Goal: Find specific fact: Find specific fact

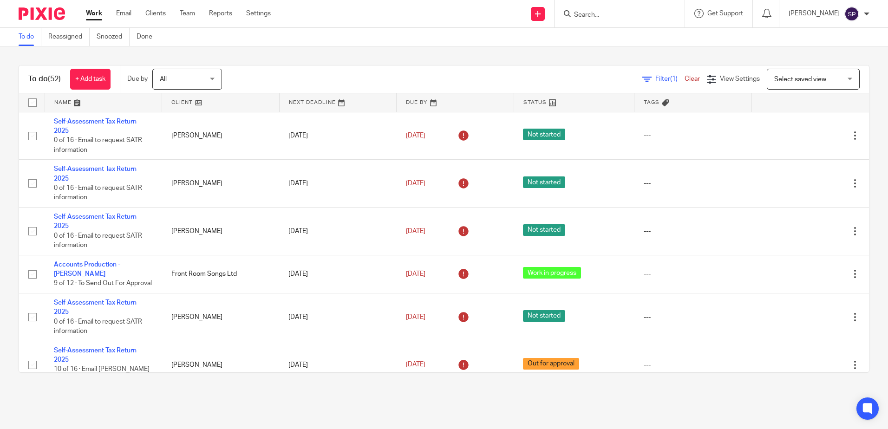
click at [594, 20] on div at bounding box center [620, 13] width 130 height 27
click at [600, 14] on input "Search" at bounding box center [615, 15] width 84 height 8
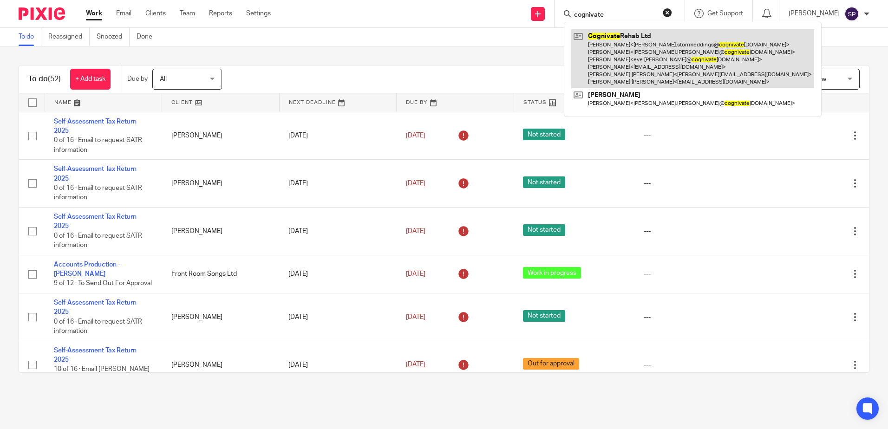
type input "cognivate"
click at [636, 33] on link at bounding box center [692, 58] width 243 height 59
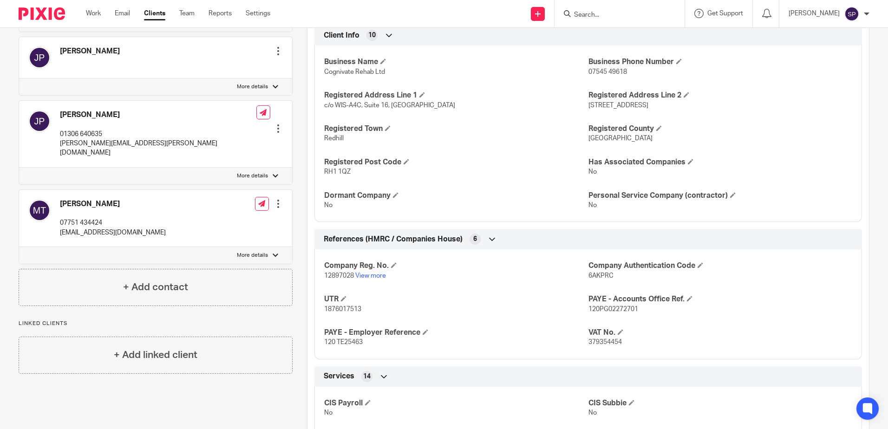
scroll to position [464, 0]
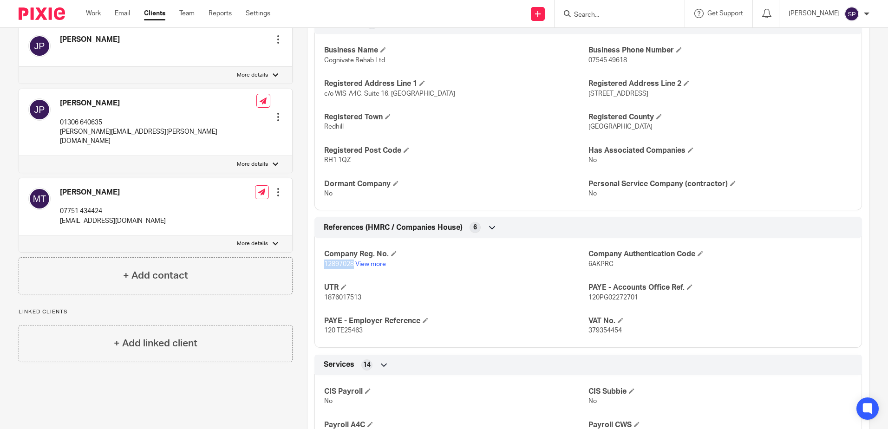
drag, startPoint x: 321, startPoint y: 265, endPoint x: 352, endPoint y: 265, distance: 30.7
click at [352, 265] on div "Company Reg. No. 12897028 View more Company Authentication Code 6AKPRC UTR 1876…" at bounding box center [588, 289] width 548 height 117
copy span "12897028"
